Goal: Task Accomplishment & Management: Use online tool/utility

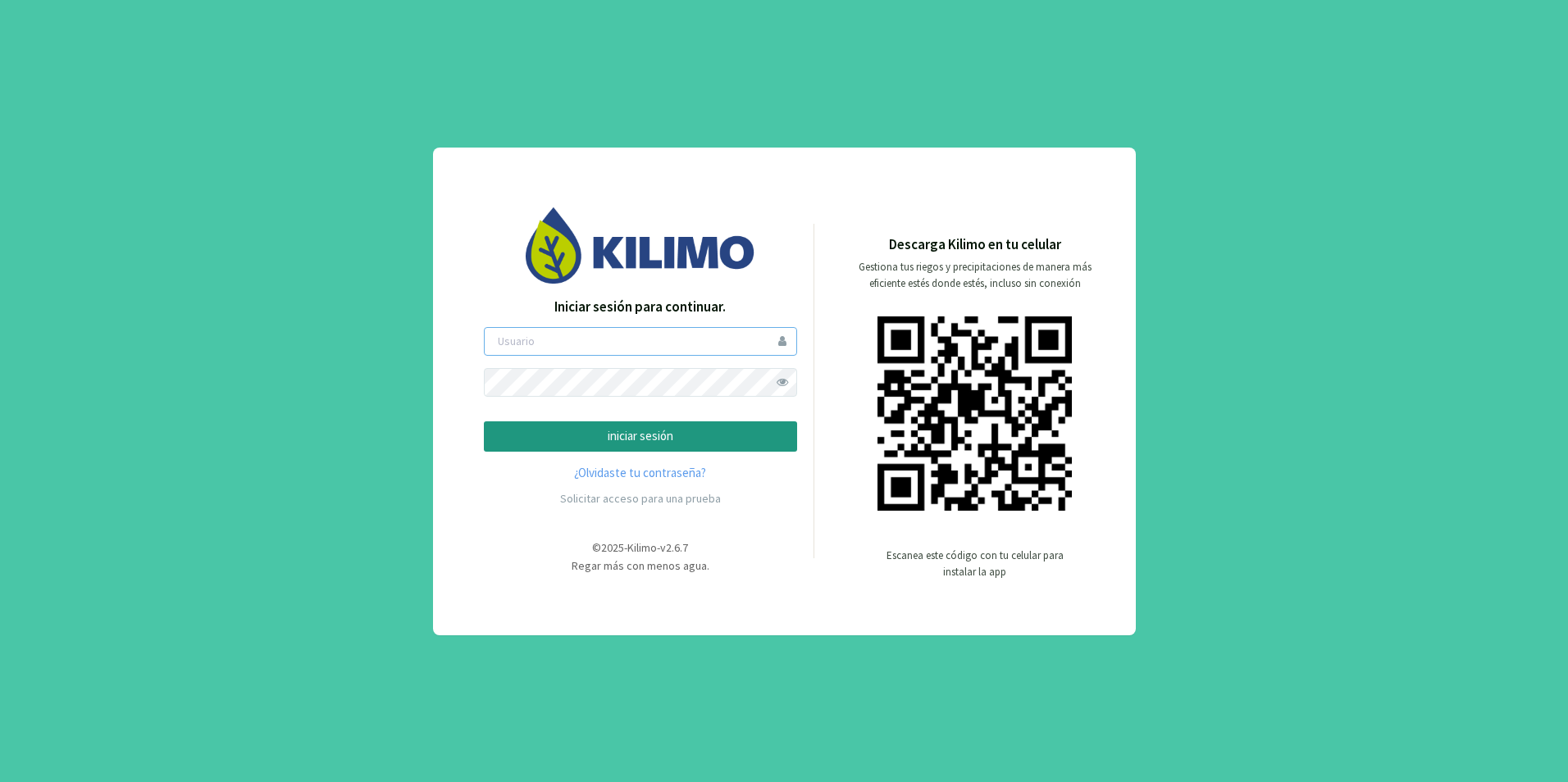
click at [592, 339] on input "email" at bounding box center [641, 341] width 314 height 29
click at [584, 343] on input "email" at bounding box center [641, 341] width 314 height 29
type input "g"
click at [659, 343] on input "email" at bounding box center [641, 341] width 314 height 29
type input "gvalencia"
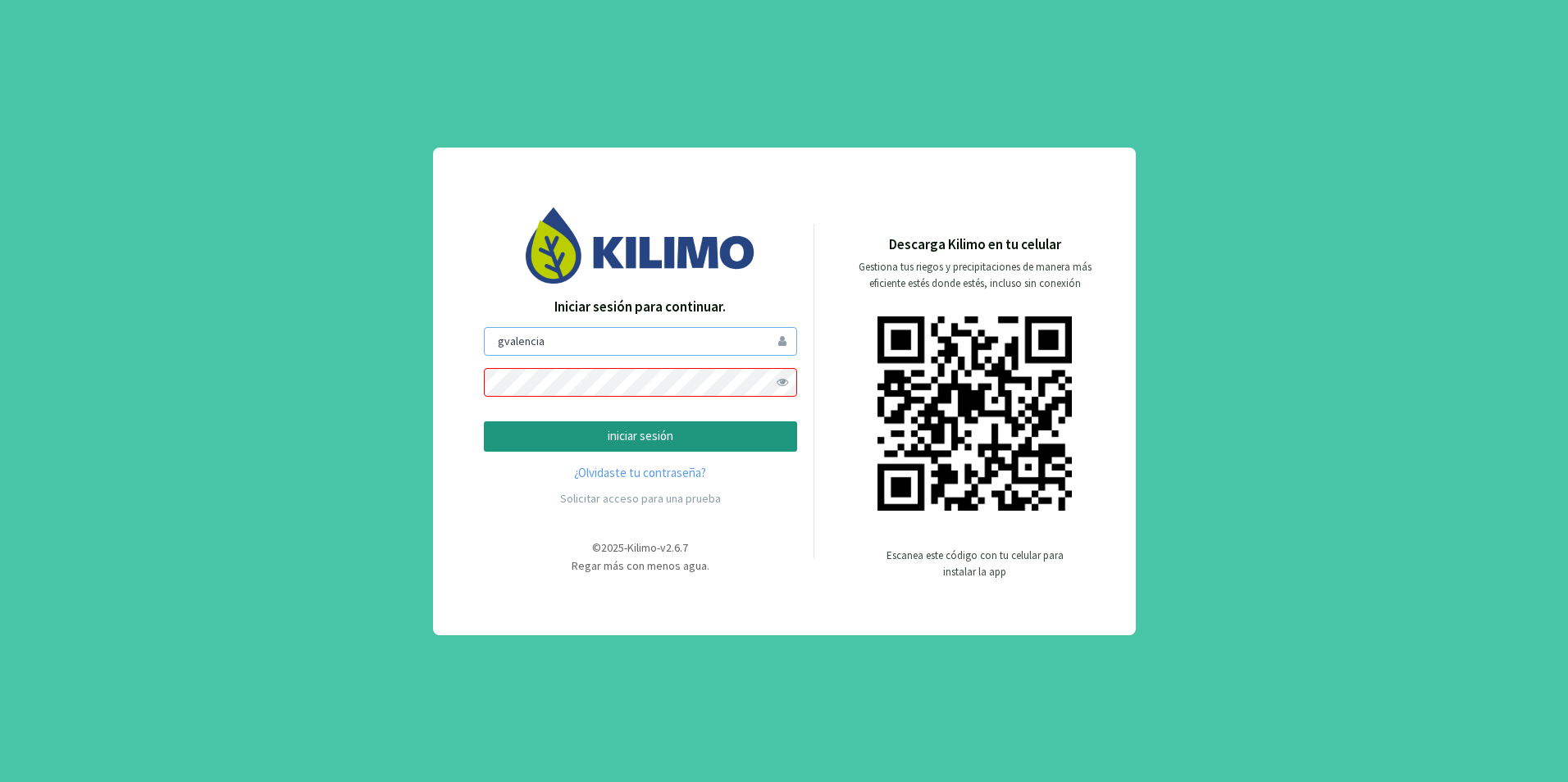
drag, startPoint x: 702, startPoint y: 344, endPoint x: 392, endPoint y: 315, distance: 311.4
click at [393, 315] on div "Iniciar sesión para continuar. gvalencia iniciar sesión ¿Olvidaste tu contraseñ…" at bounding box center [784, 391] width 1568 height 782
type input "[EMAIL_ADDRESS][DOMAIN_NAME]"
click at [630, 474] on link "¿Olvidaste tu contraseña?" at bounding box center [641, 473] width 314 height 19
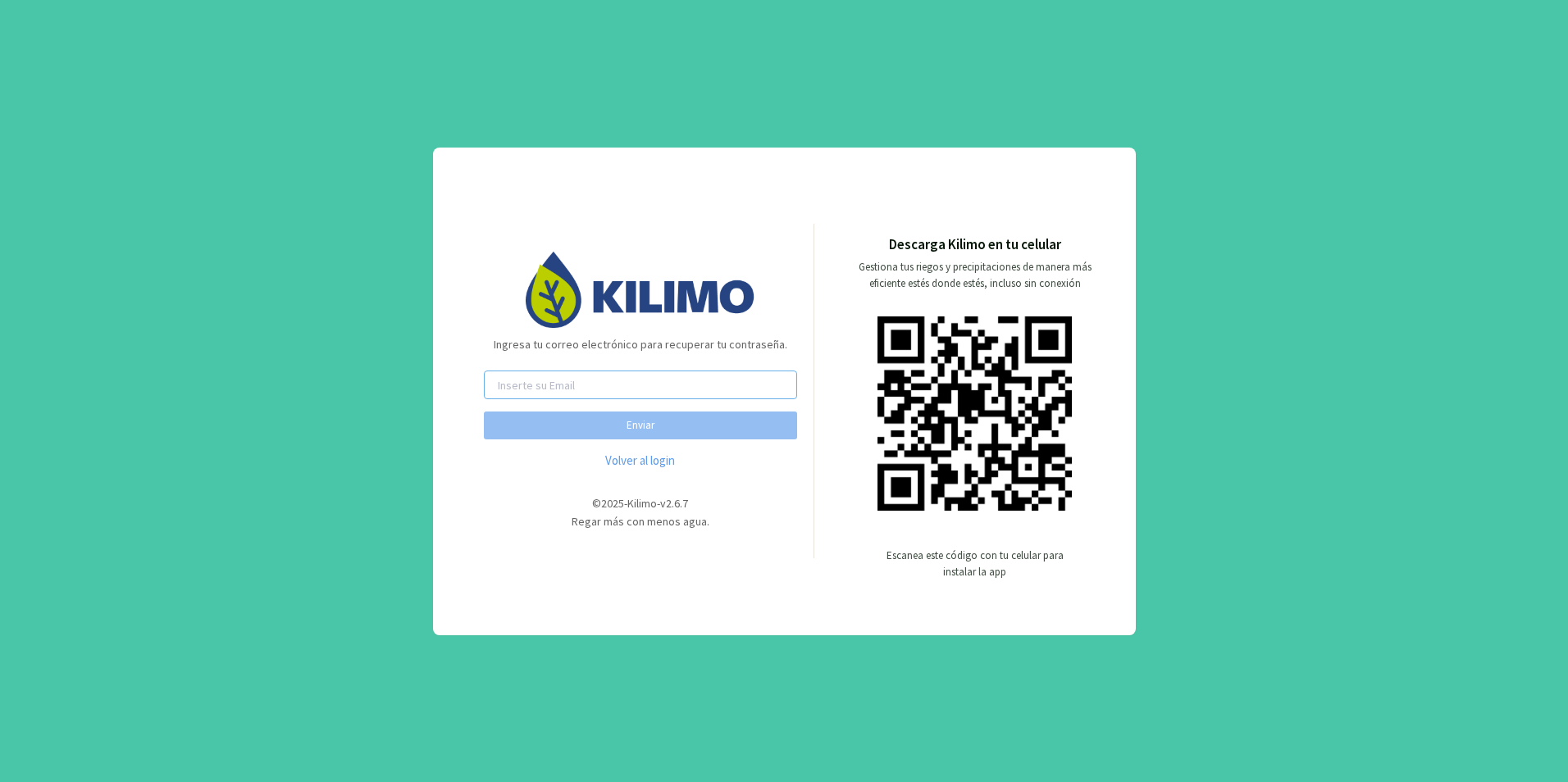
click at [608, 391] on input "email" at bounding box center [641, 385] width 314 height 29
type input "[EMAIL_ADDRESS][DOMAIN_NAME]"
click at [617, 426] on button "Enviar" at bounding box center [641, 425] width 314 height 28
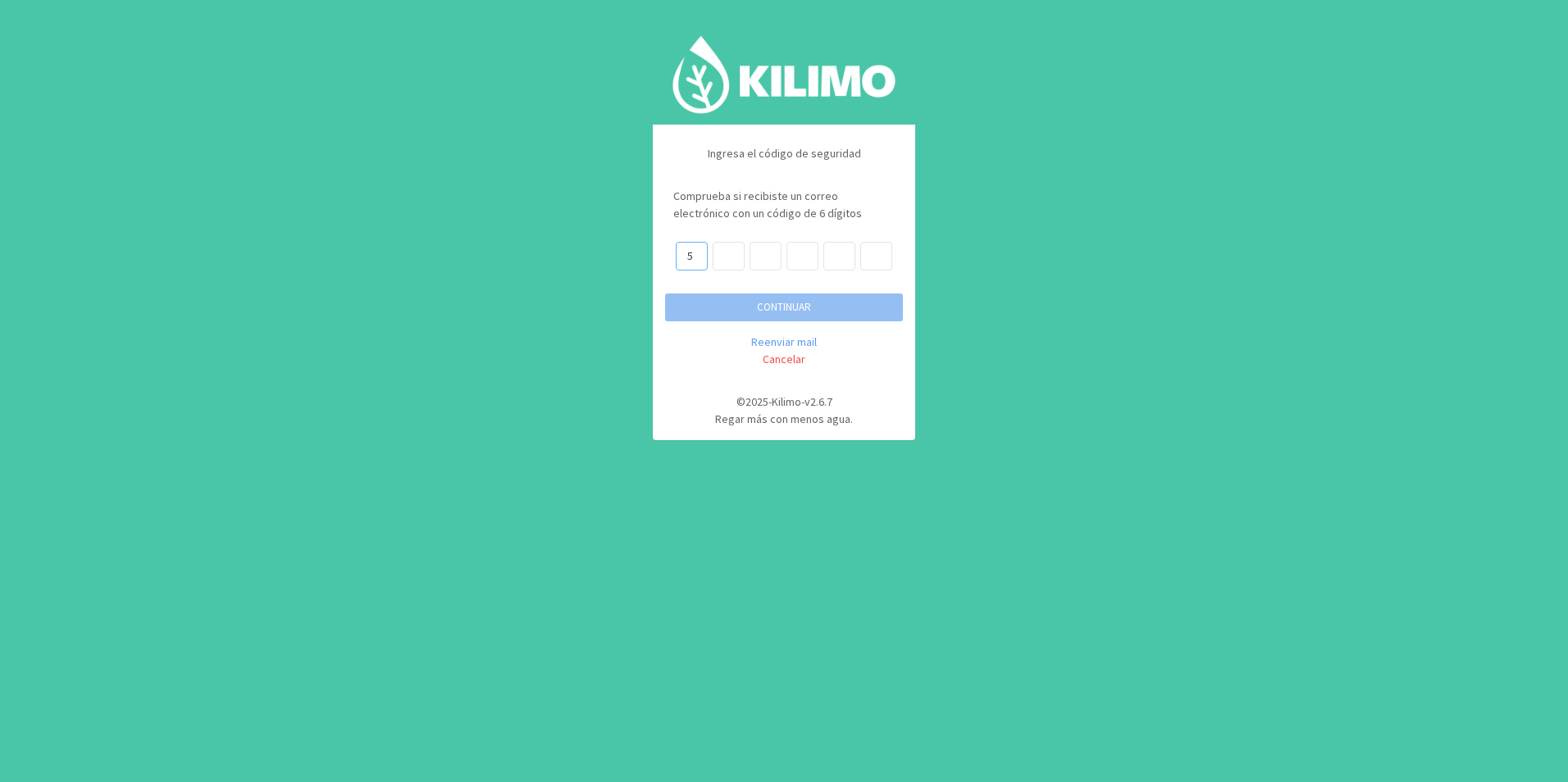
type input "5"
type input "0"
type input "1"
type input "5"
type input "1"
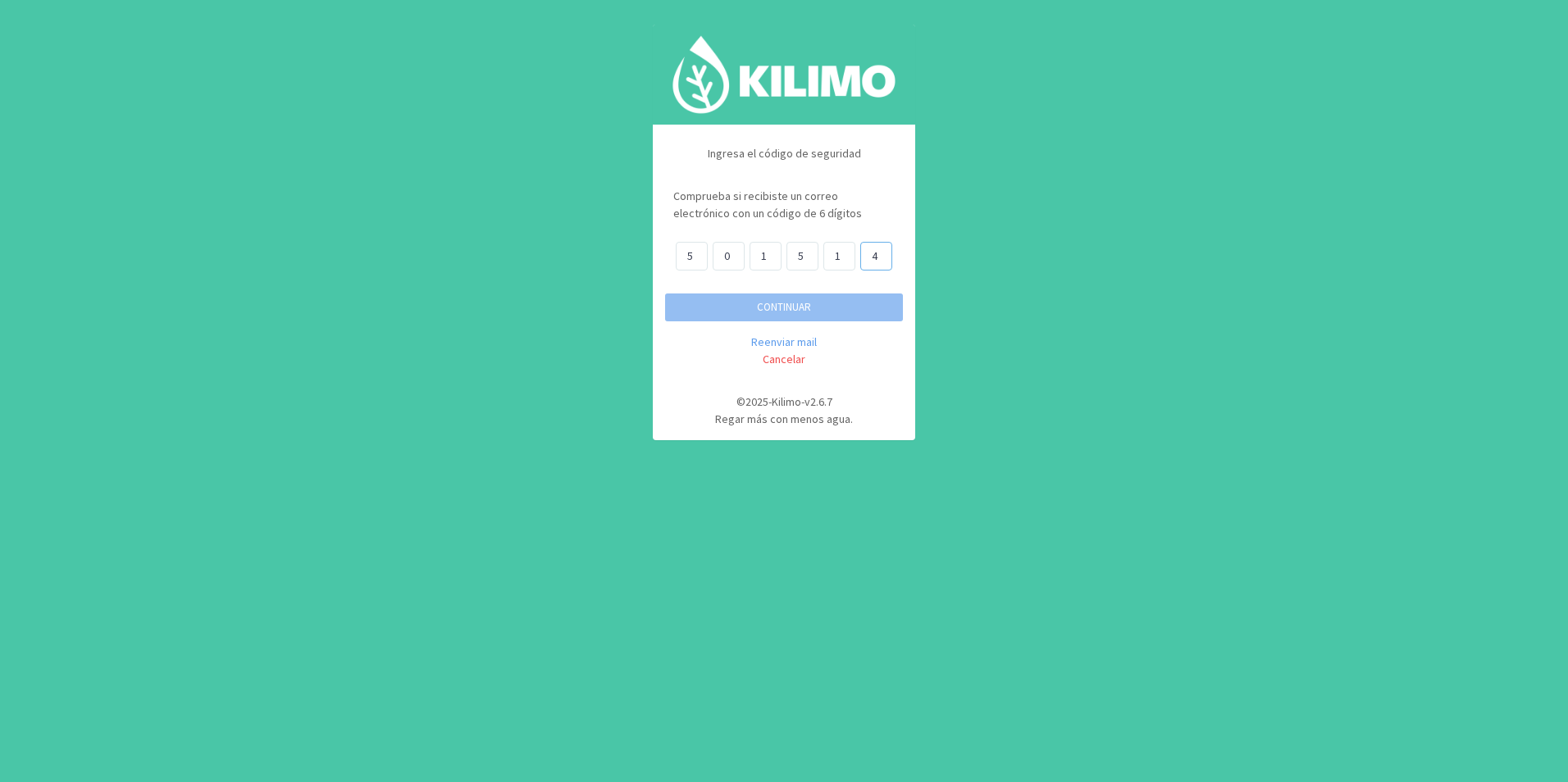
type input "4"
click at [732, 302] on button "CONTINUAR" at bounding box center [784, 307] width 238 height 28
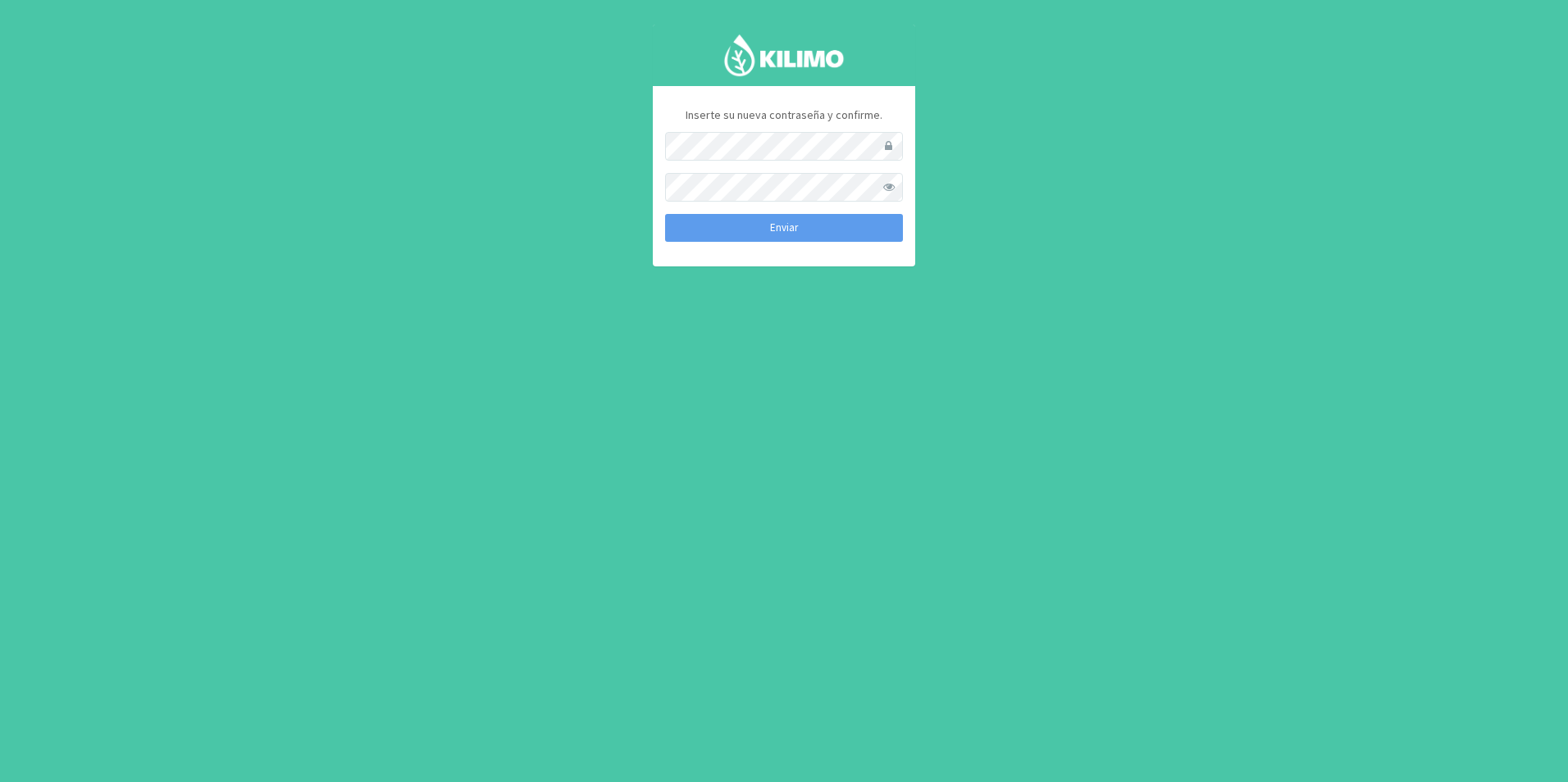
click at [888, 186] on span at bounding box center [889, 187] width 29 height 29
click at [748, 233] on button "Enviar" at bounding box center [784, 227] width 238 height 28
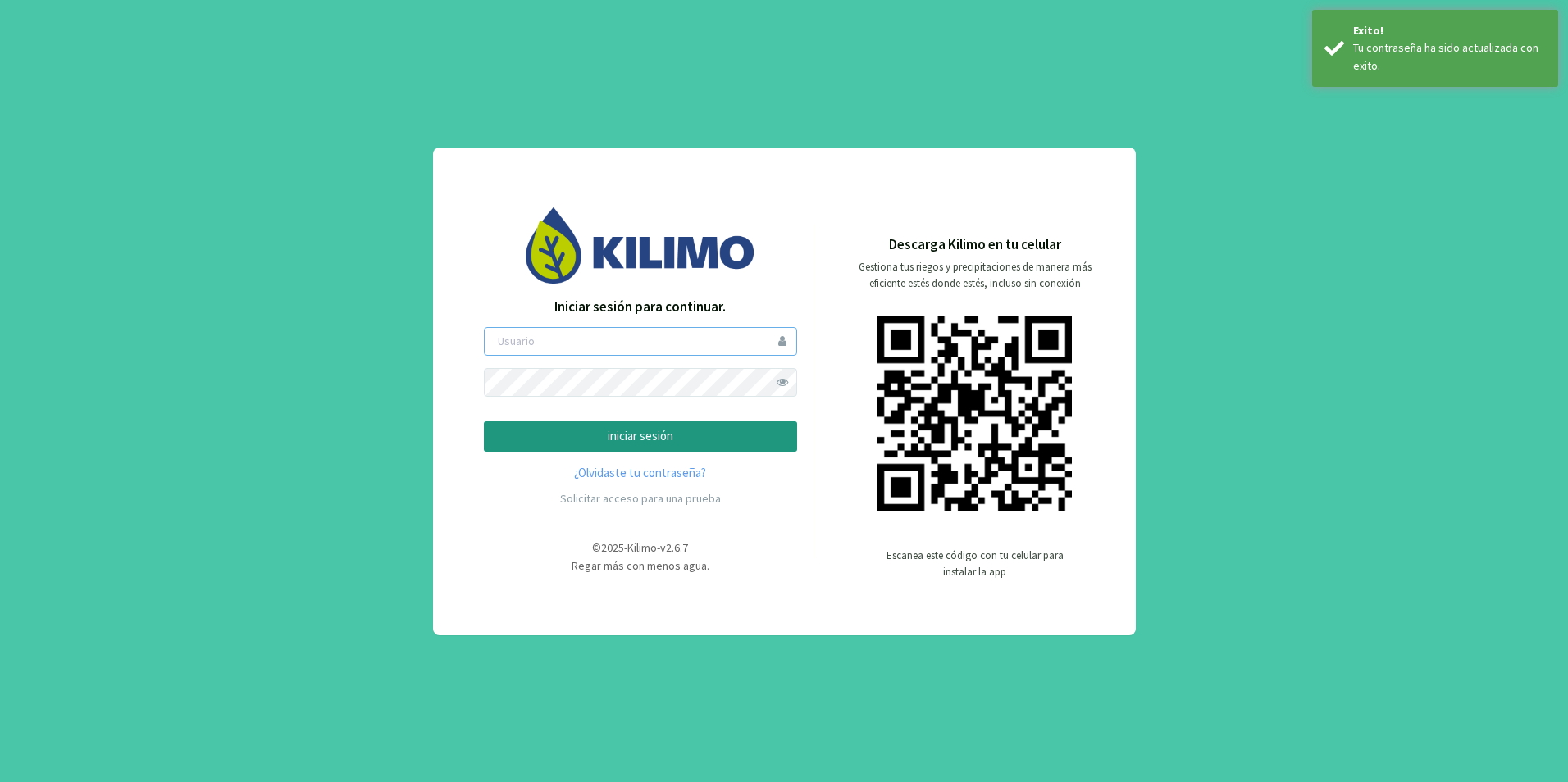
click at [609, 340] on input "email" at bounding box center [641, 341] width 314 height 29
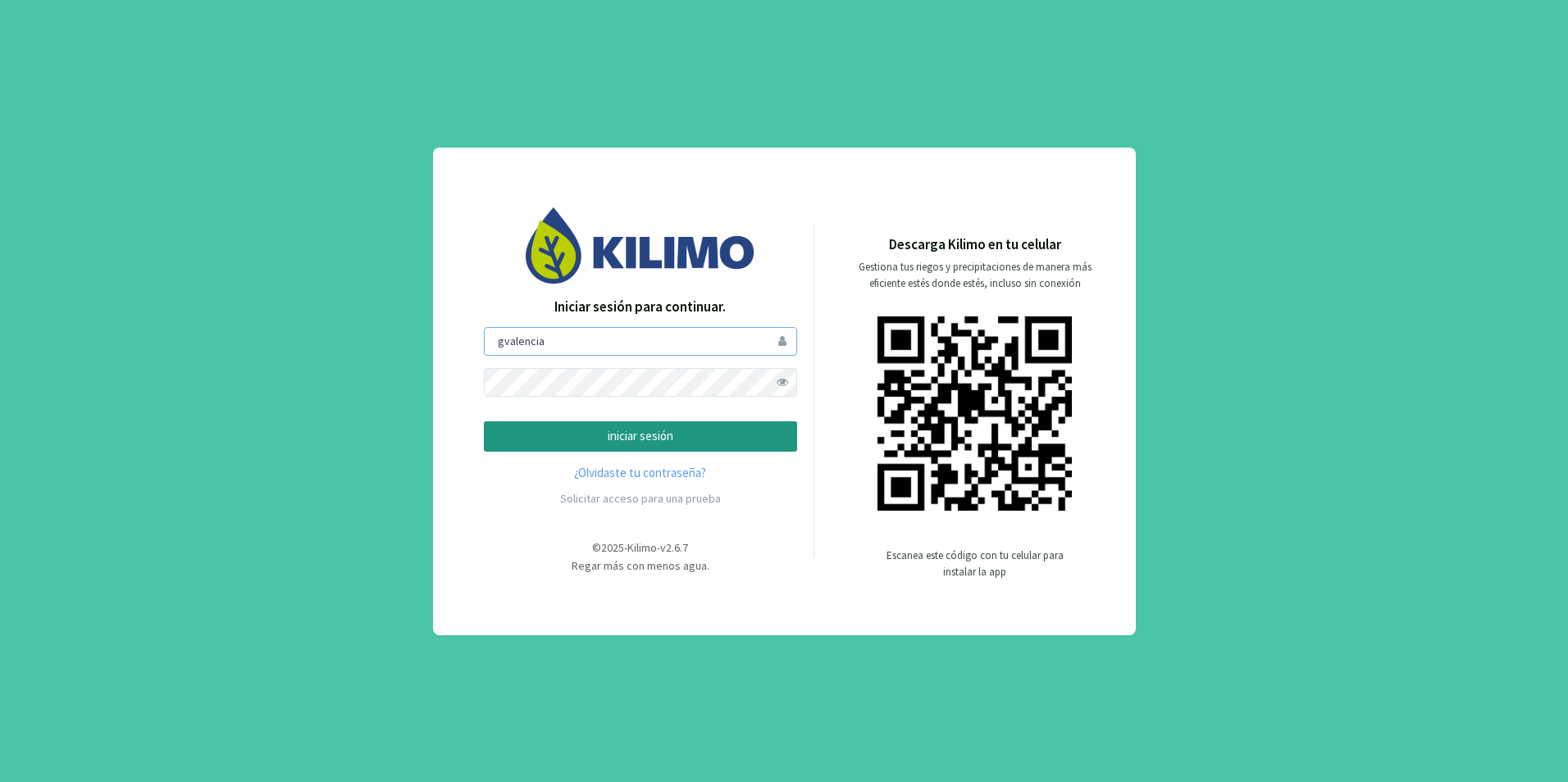
type input "gvalencia"
click at [608, 442] on p "iniciar sesión" at bounding box center [641, 436] width 285 height 19
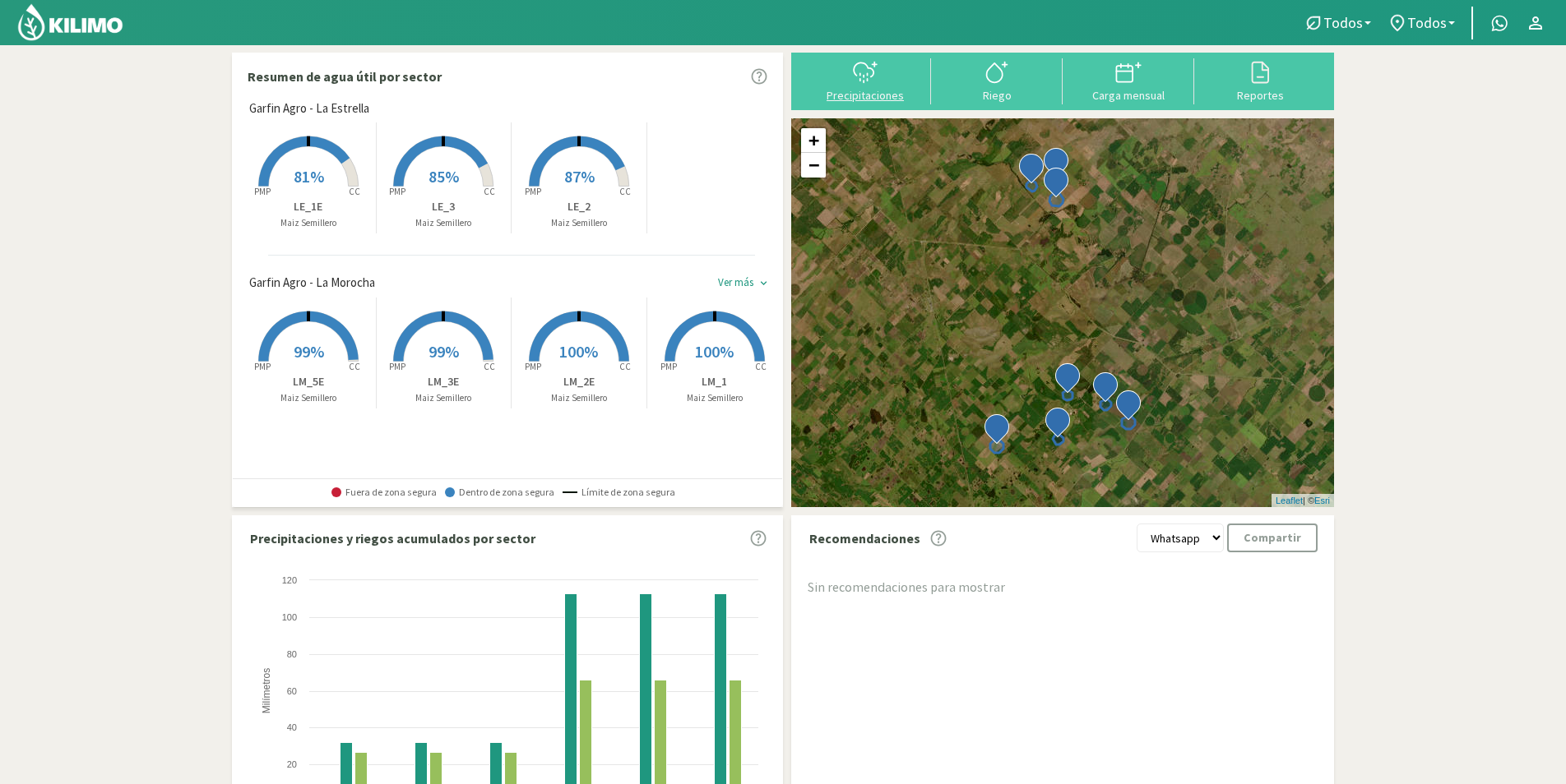
click at [875, 85] on icon at bounding box center [865, 71] width 26 height 26
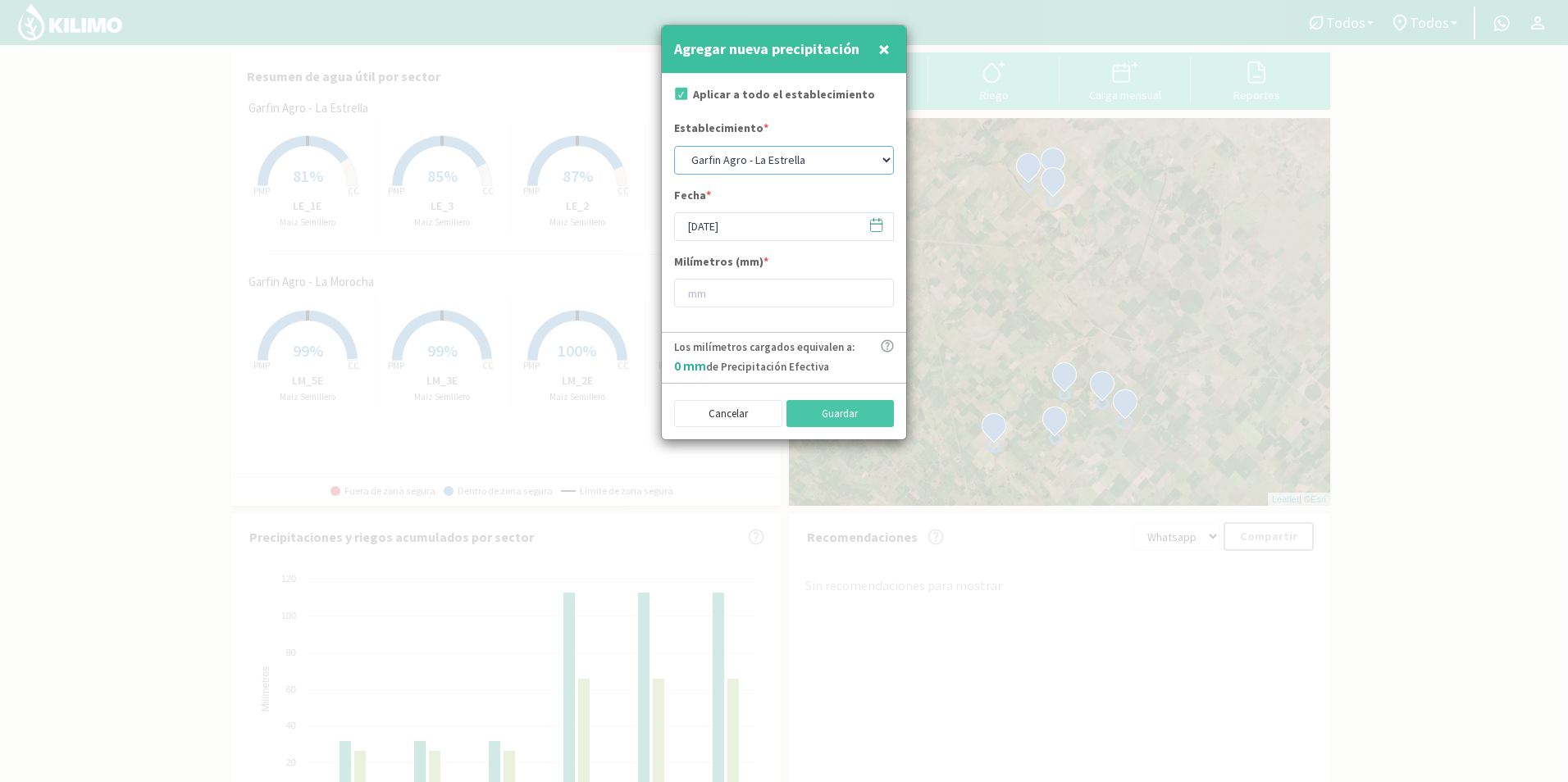
click at [802, 171] on select "[PERSON_NAME] Agro - La [PERSON_NAME] Agro - La Morocha" at bounding box center [784, 160] width 220 height 29
click at [816, 161] on select "[PERSON_NAME] Agro - La [PERSON_NAME] Agro - La Morocha" at bounding box center [784, 160] width 220 height 29
click at [888, 48] on span "×" at bounding box center [884, 49] width 12 height 27
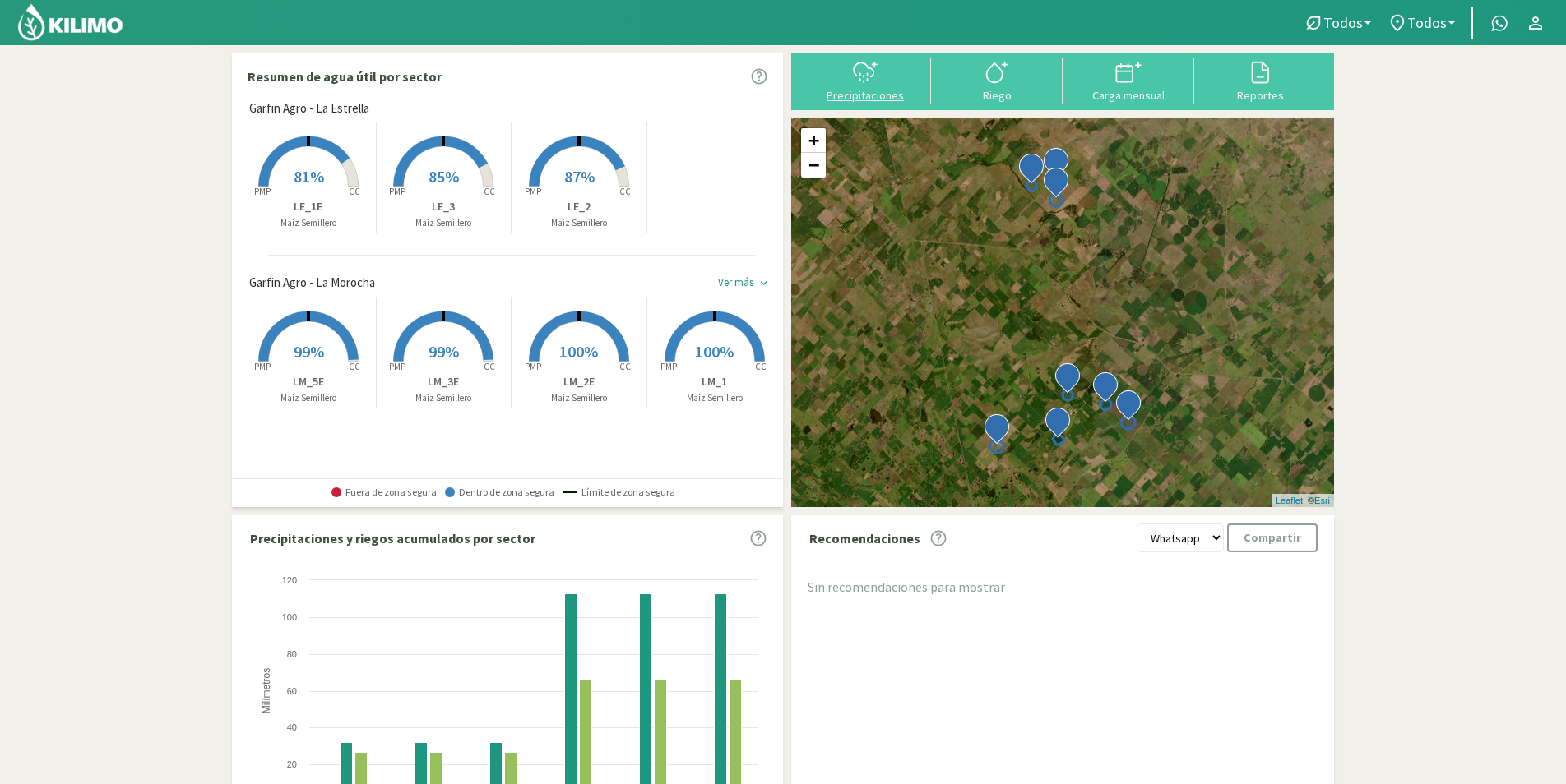
click at [862, 86] on svg-icon at bounding box center [865, 81] width 26 height 15
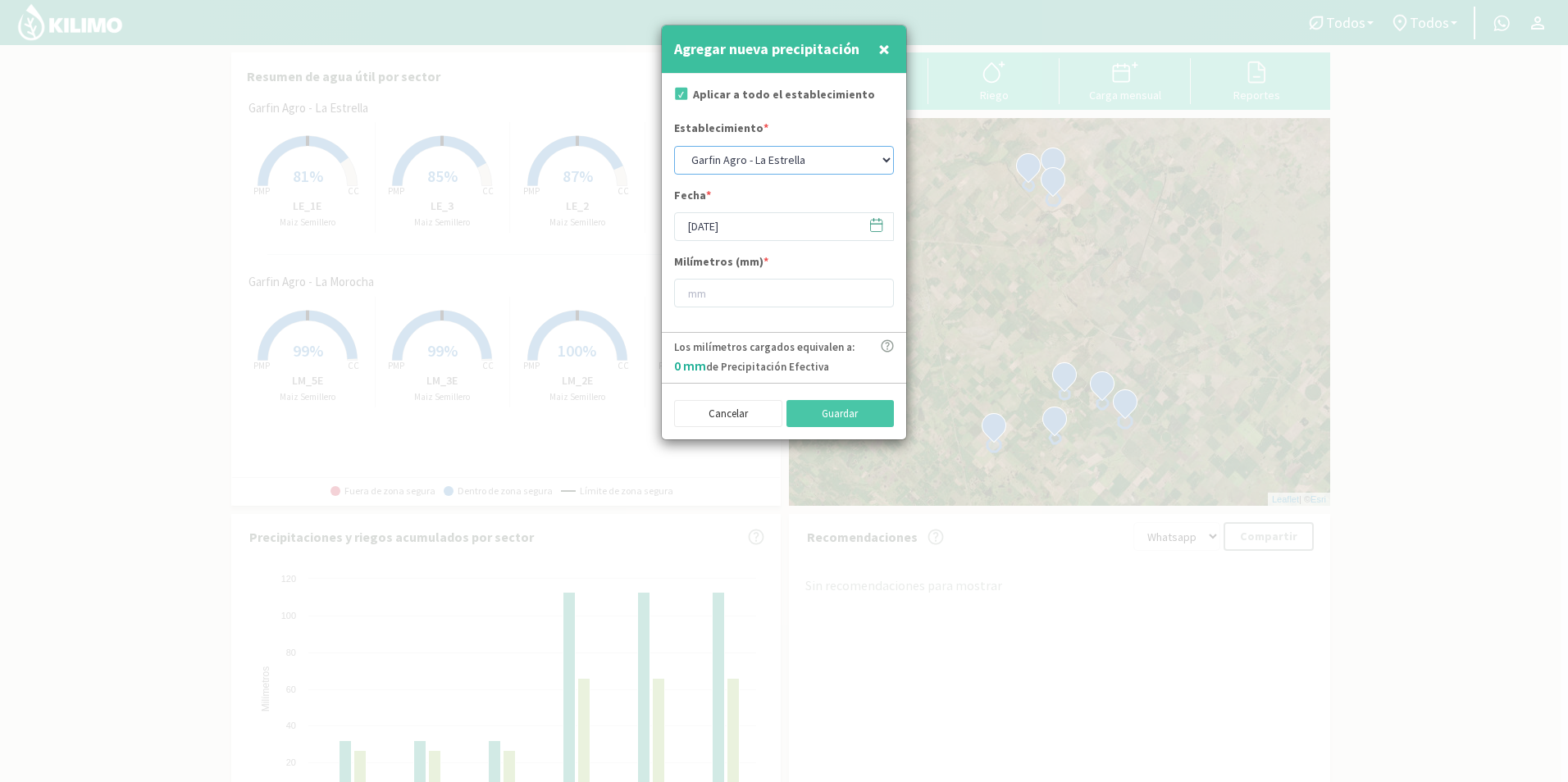
click at [748, 158] on select "[PERSON_NAME] Agro - La [PERSON_NAME] Agro - La Morocha" at bounding box center [784, 160] width 220 height 29
click at [763, 423] on button "Cancelar" at bounding box center [729, 413] width 109 height 28
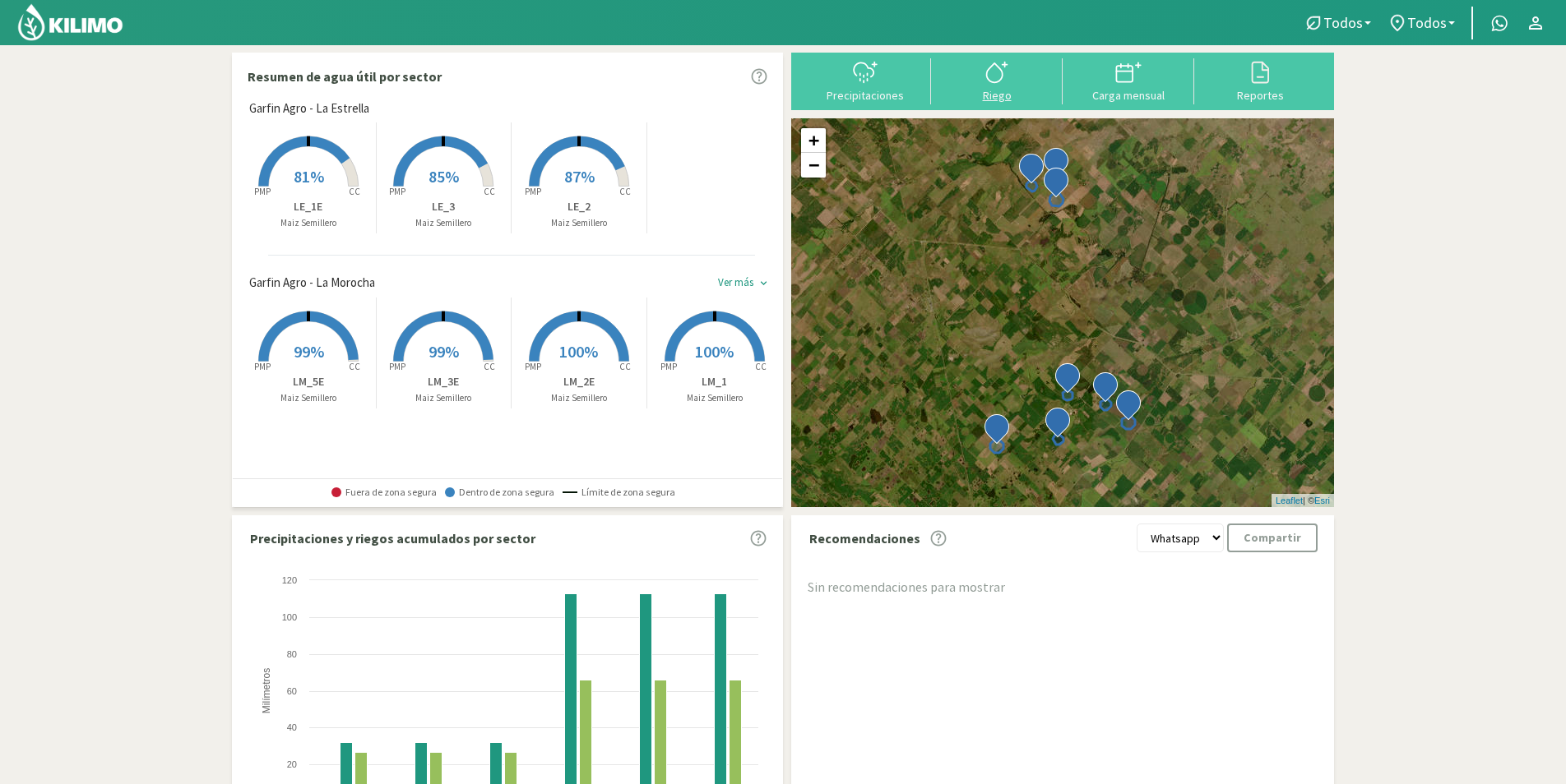
click at [979, 96] on div "Riego" at bounding box center [997, 95] width 121 height 12
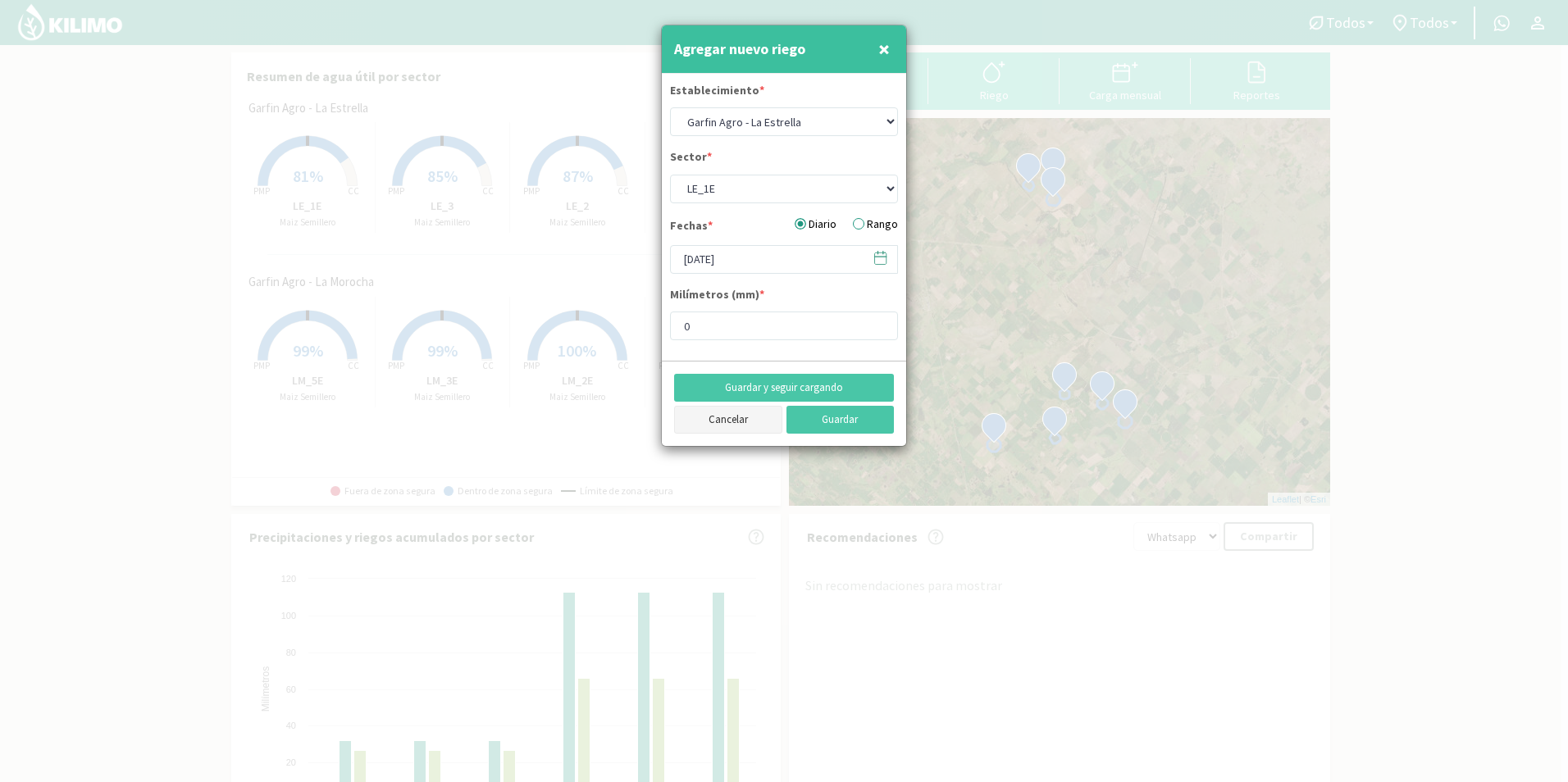
click at [753, 426] on button "Cancelar" at bounding box center [729, 420] width 109 height 28
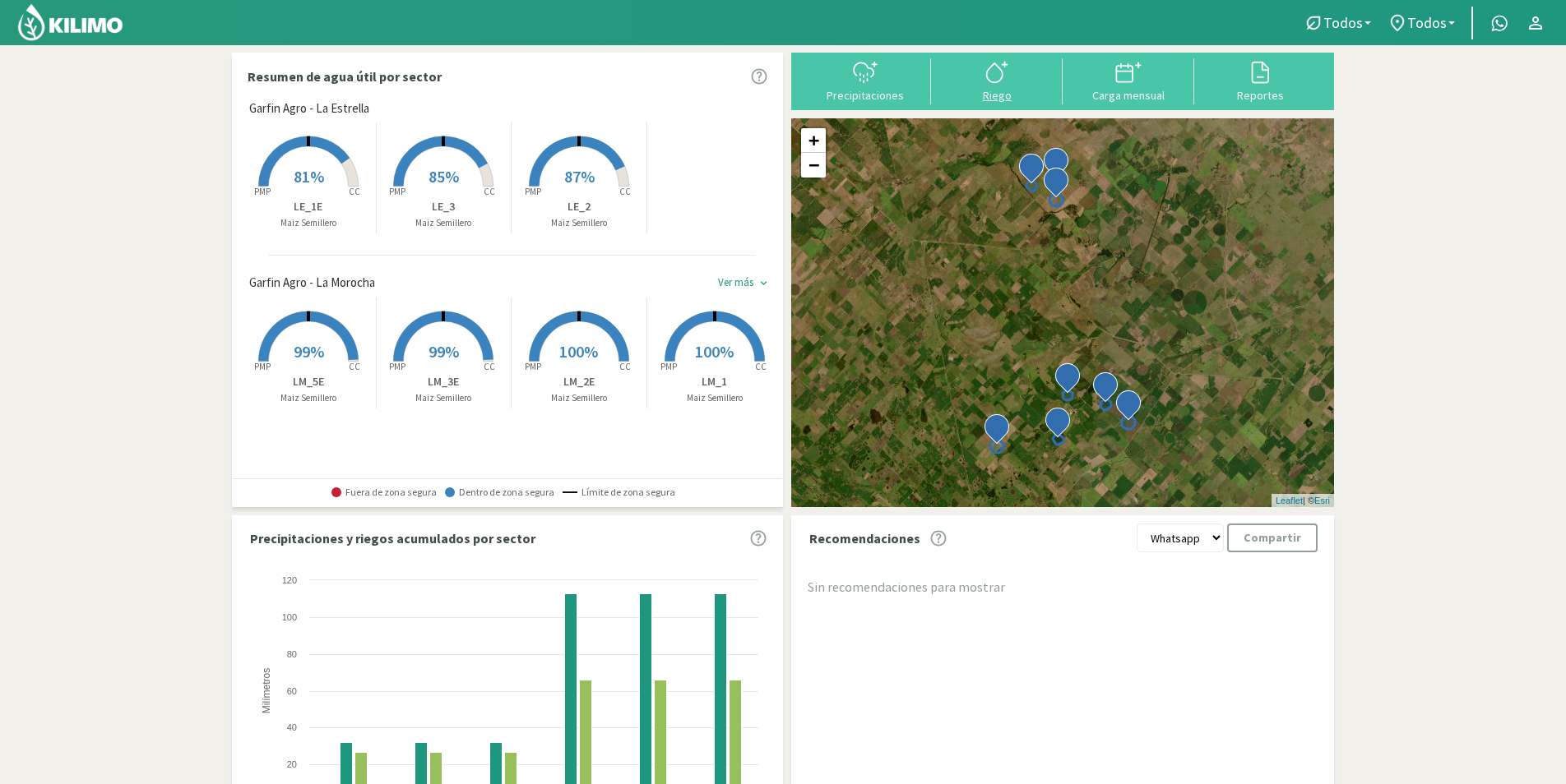
click at [1008, 87] on svg-icon at bounding box center [996, 81] width 26 height 15
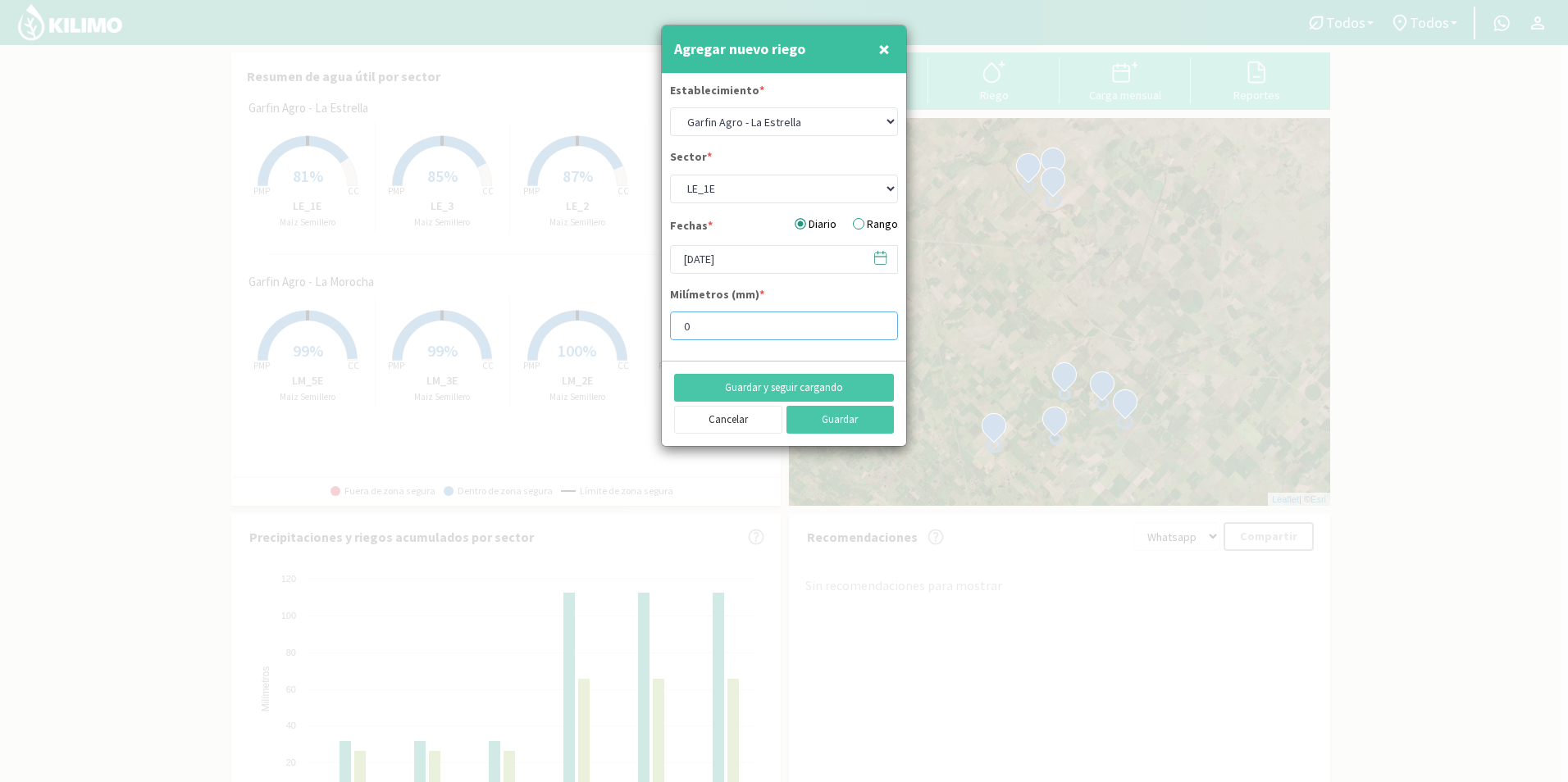
click at [720, 326] on input "0" at bounding box center [784, 326] width 228 height 29
type input "0"
type input "20"
click at [859, 220] on label "Rango" at bounding box center [876, 224] width 45 height 17
click at [0, 0] on input "Rango" at bounding box center [0, 0] width 0 height 0
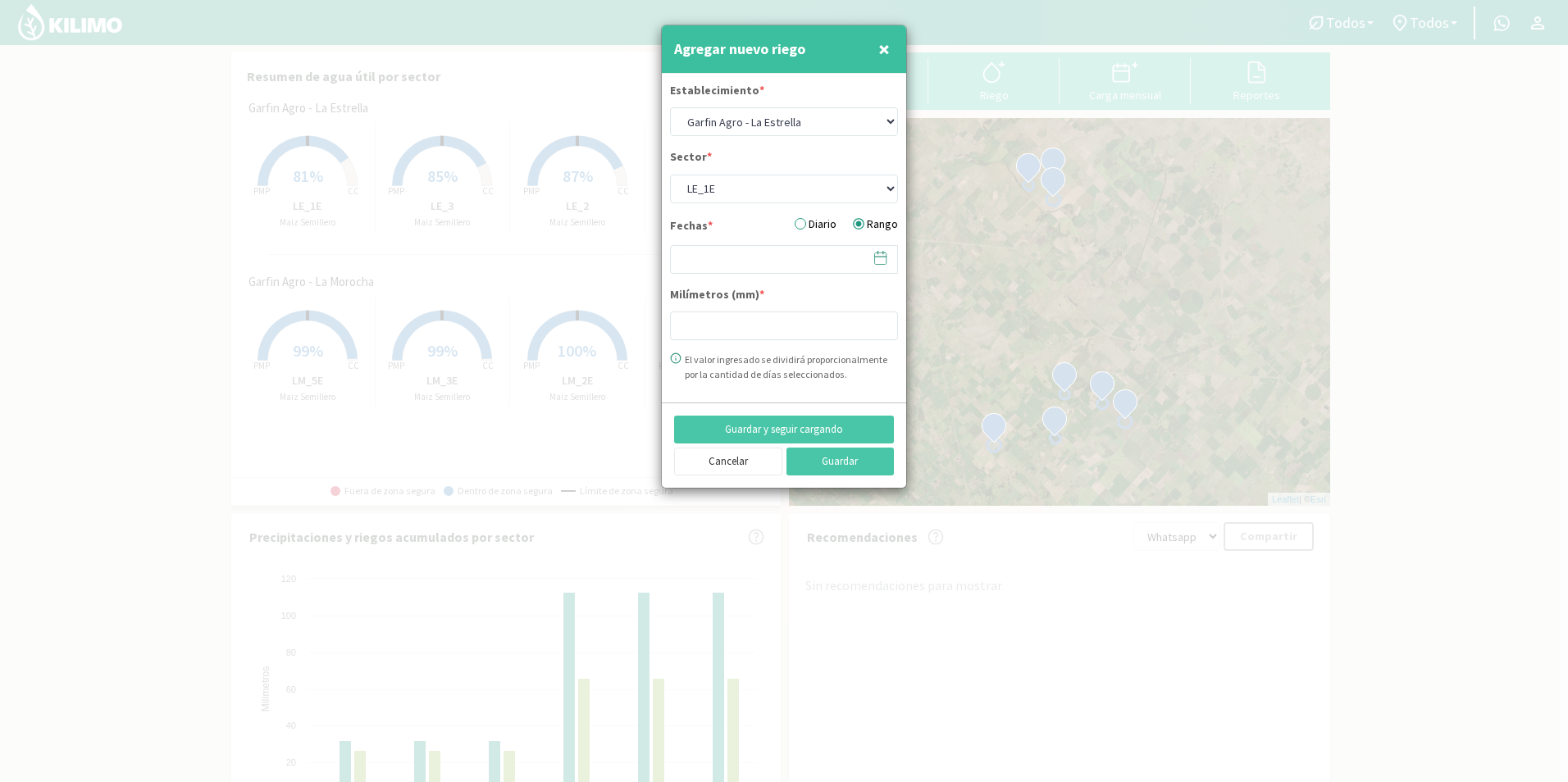
type input "0"
click at [730, 467] on button "Cancelar" at bounding box center [729, 461] width 109 height 28
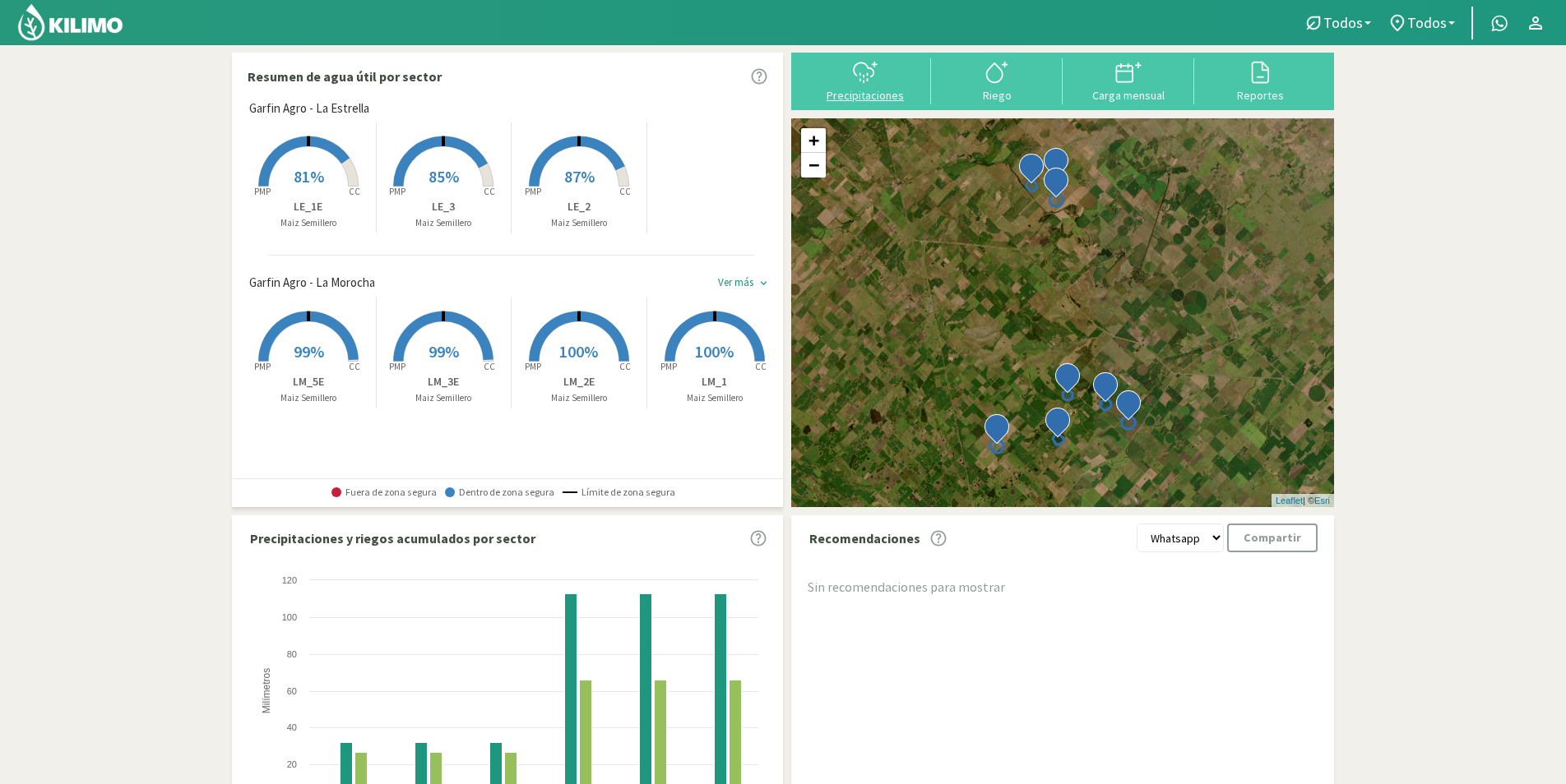
click at [874, 101] on div "Precipitaciones" at bounding box center [865, 95] width 121 height 12
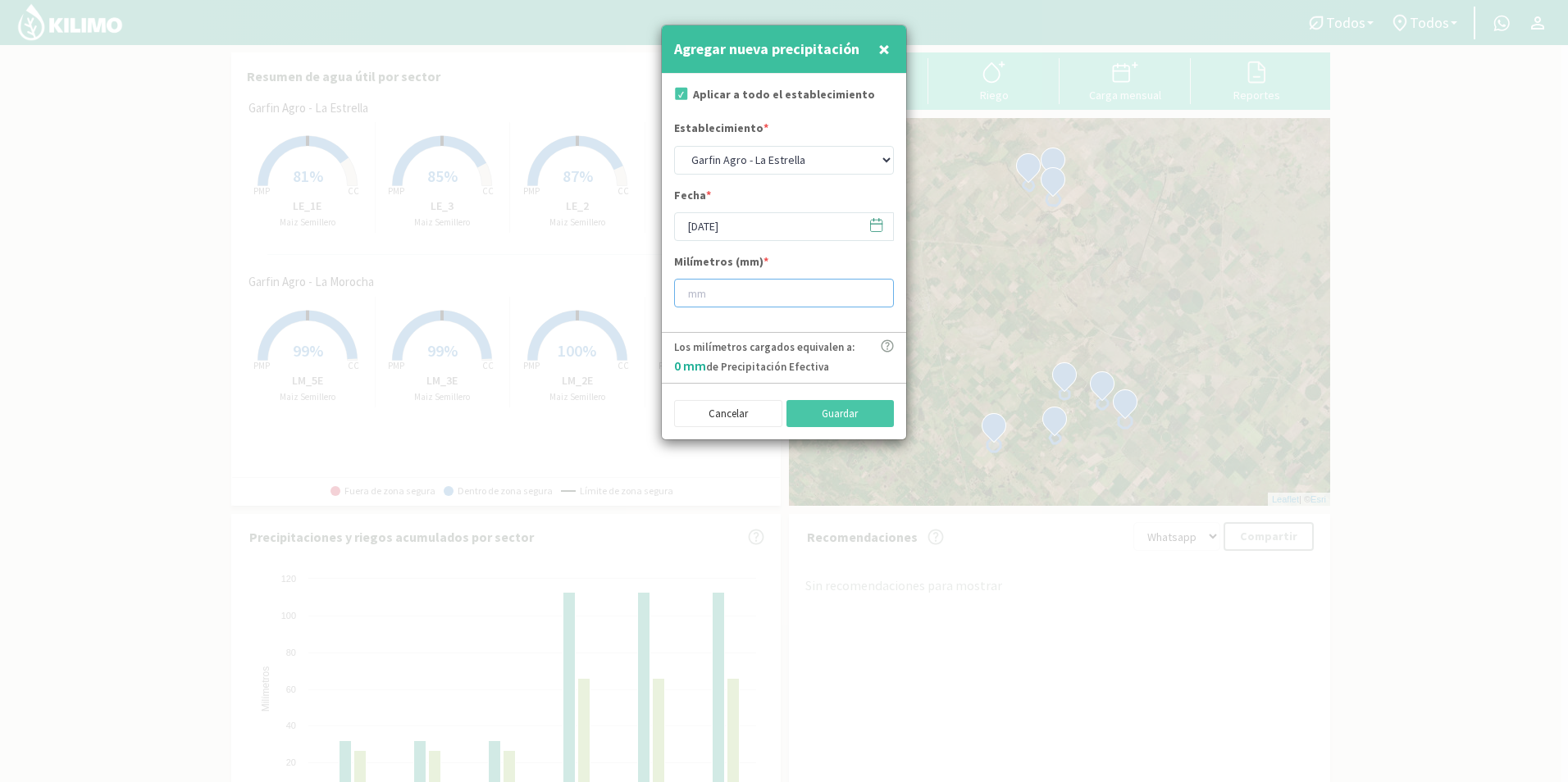
click at [731, 288] on input "number" at bounding box center [784, 293] width 220 height 29
type input "20"
click at [722, 409] on button "Cancelar" at bounding box center [729, 413] width 109 height 28
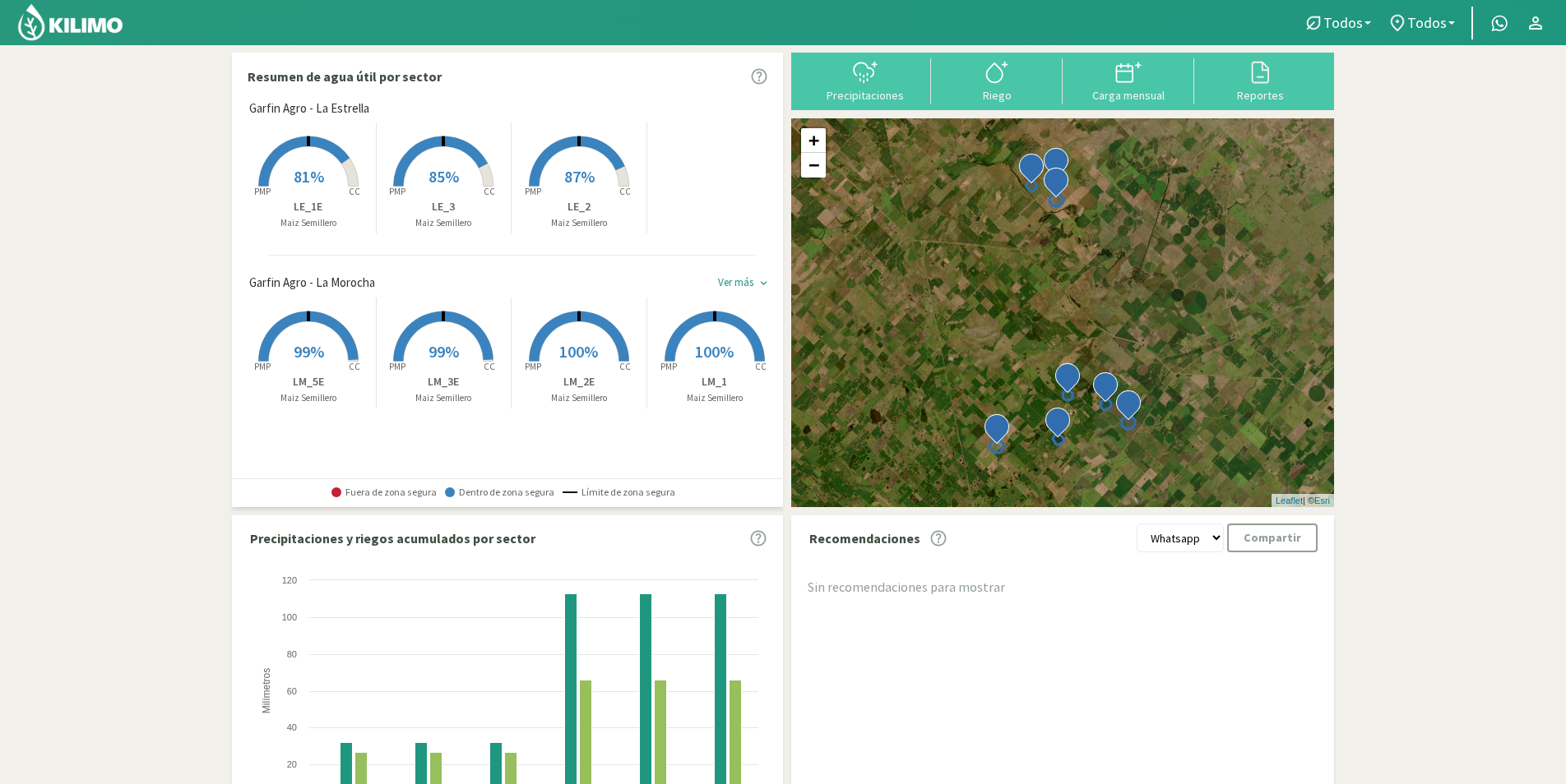
click at [758, 287] on div "keyboard_arrow_down" at bounding box center [764, 283] width 13 height 13
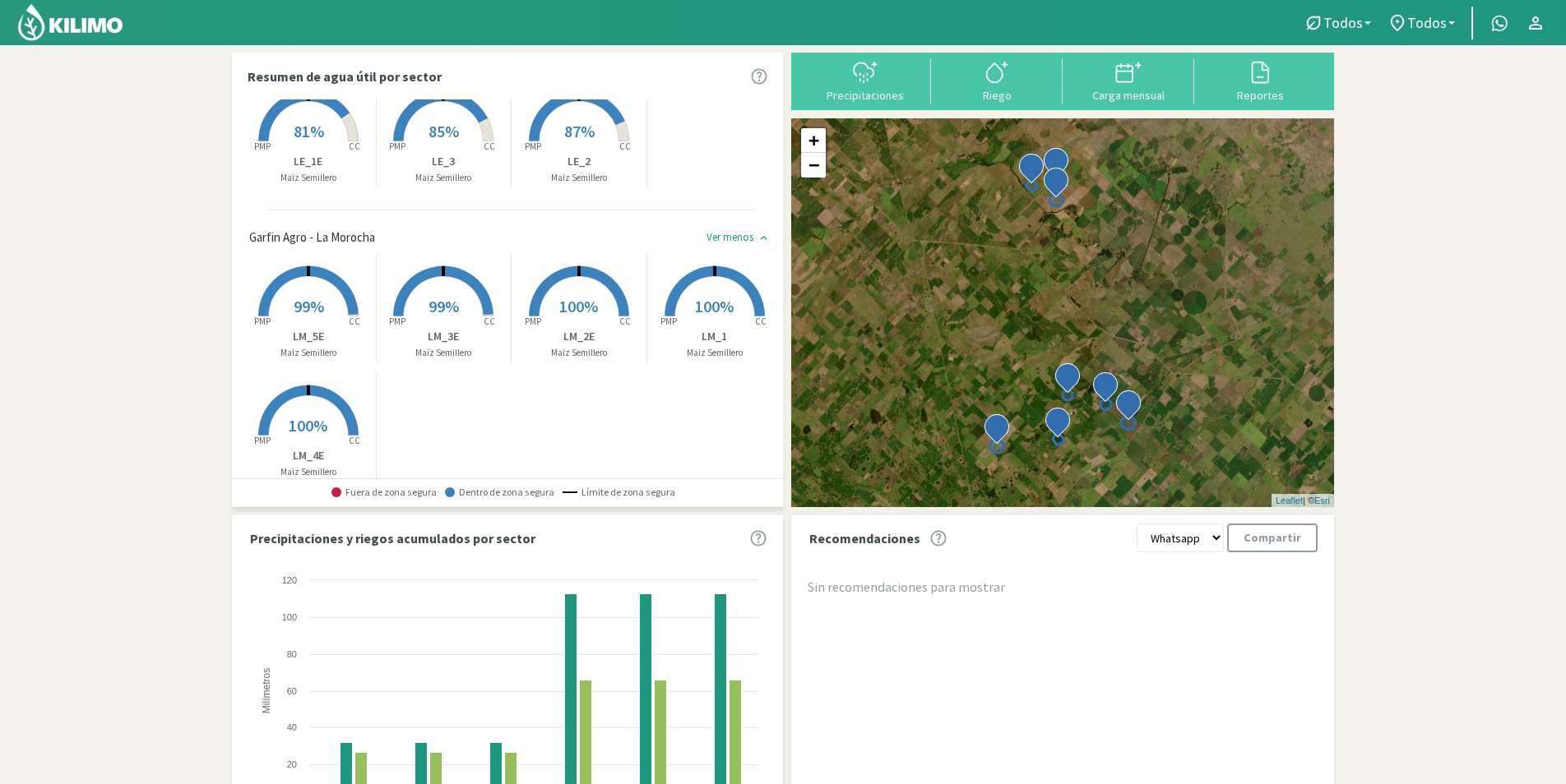
scroll to position [70, 0]
